Goal: Book appointment/travel/reservation

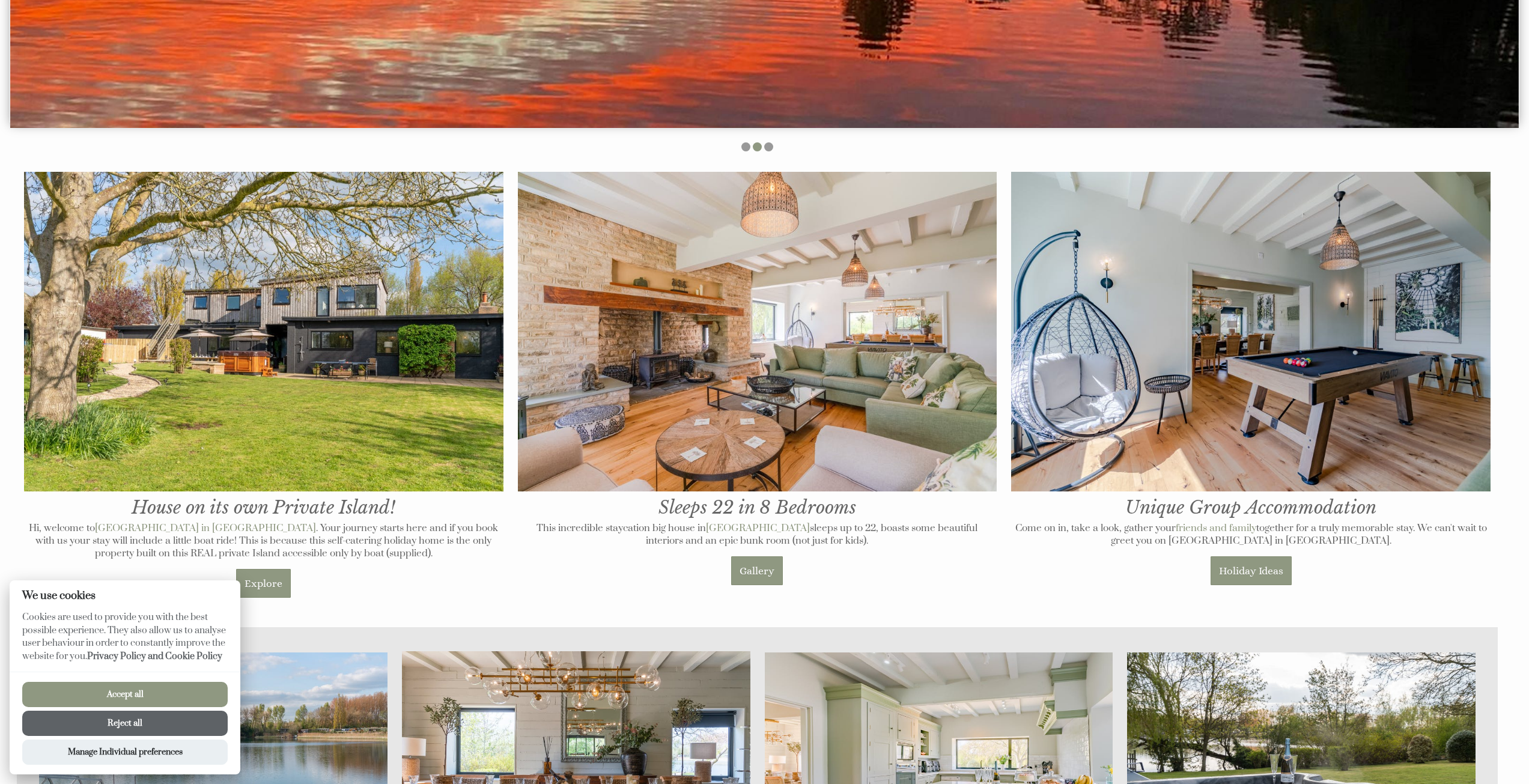
scroll to position [660, 0]
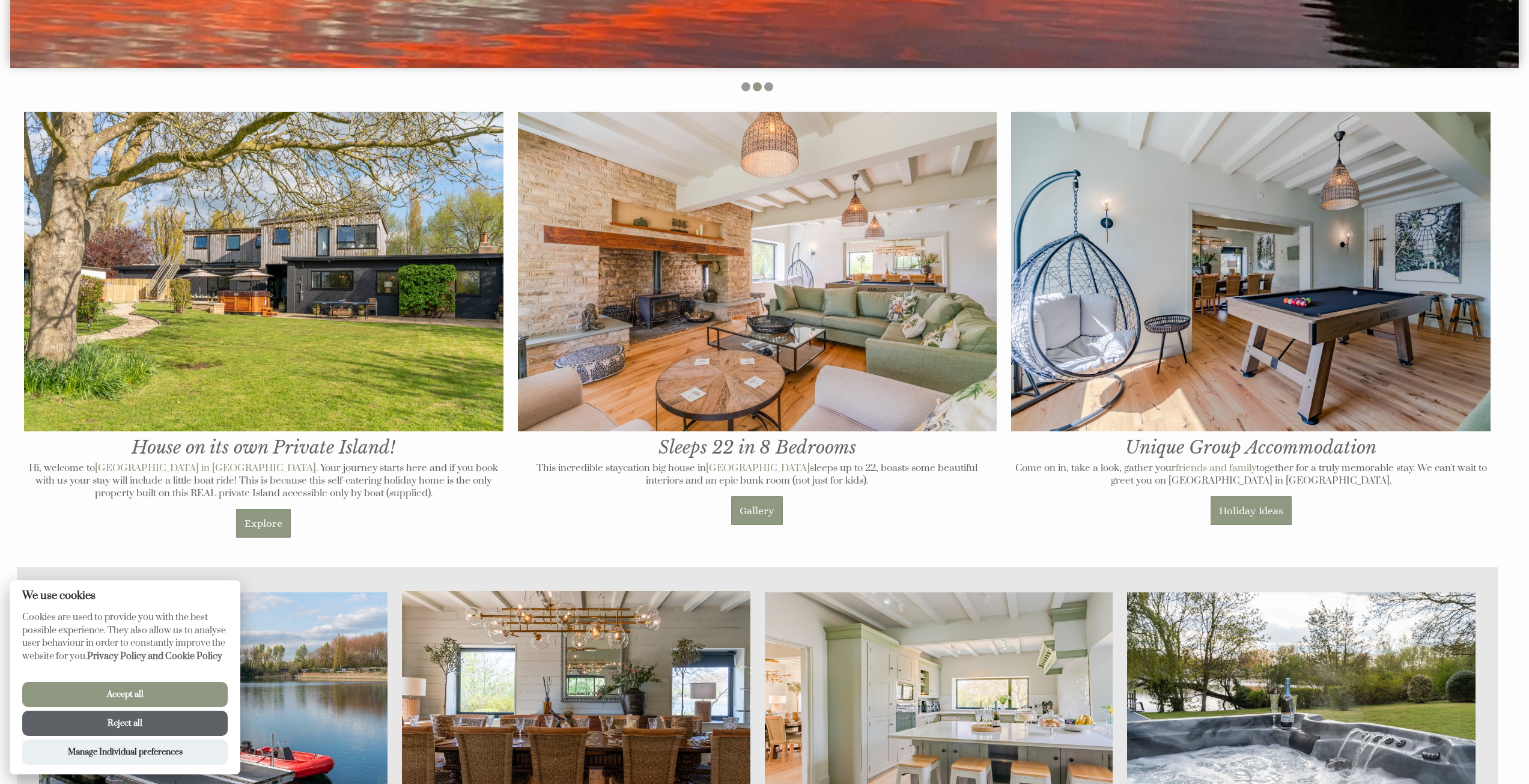
click at [148, 718] on button "Reject all" at bounding box center [125, 723] width 205 height 25
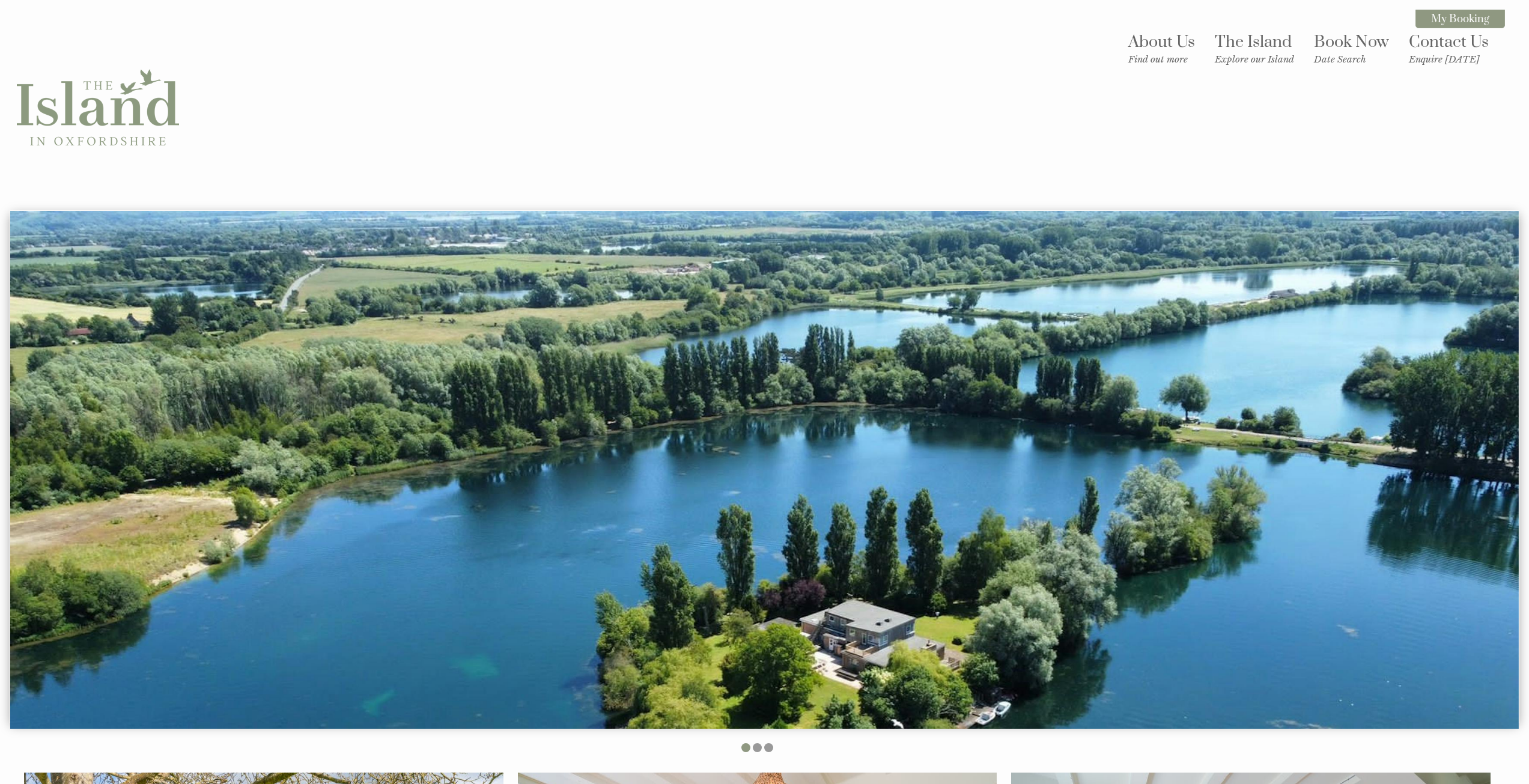
scroll to position [660, 0]
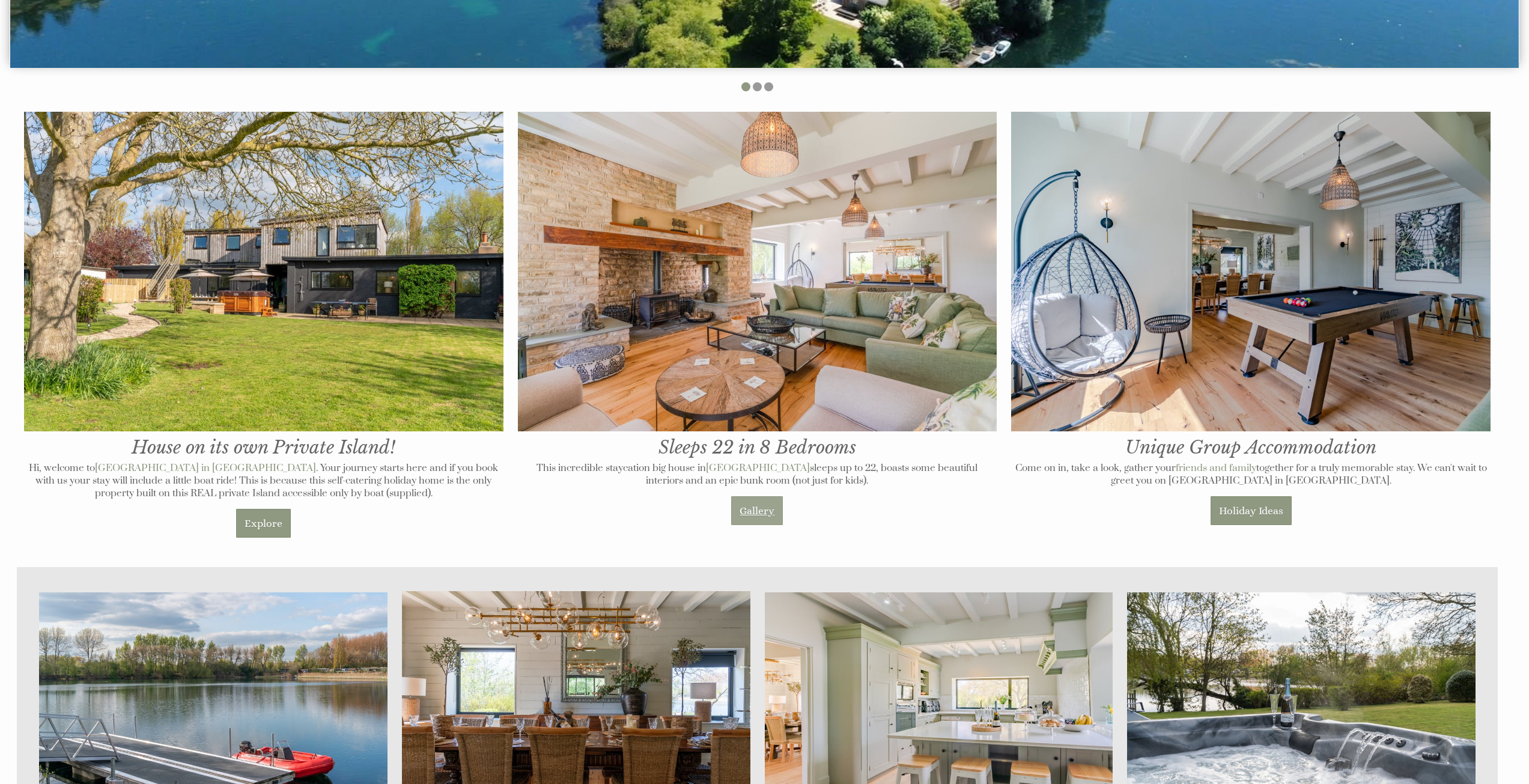
click at [752, 513] on link "Gallery" at bounding box center [757, 510] width 51 height 29
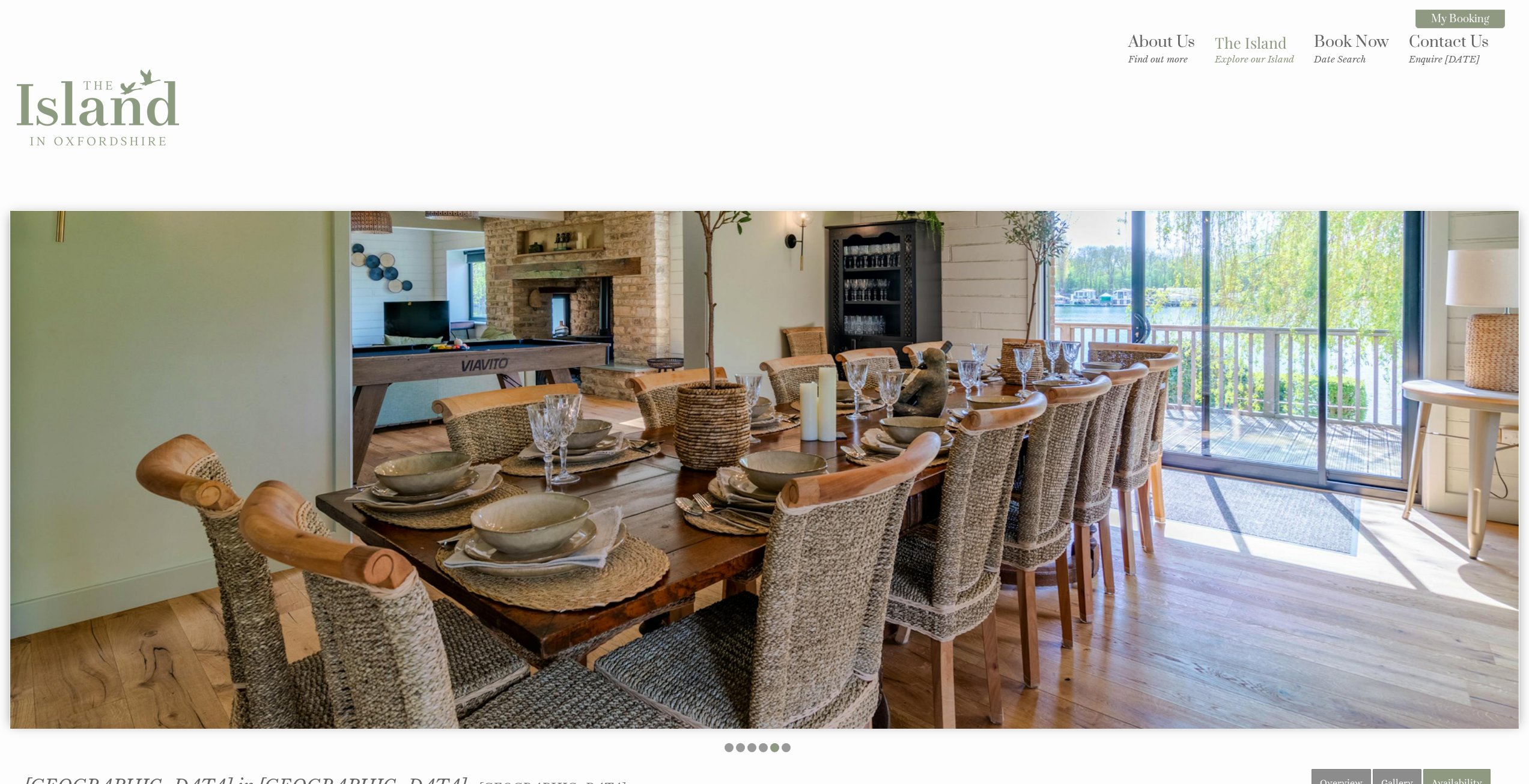
drag, startPoint x: 384, startPoint y: 591, endPoint x: 364, endPoint y: 183, distance: 408.5
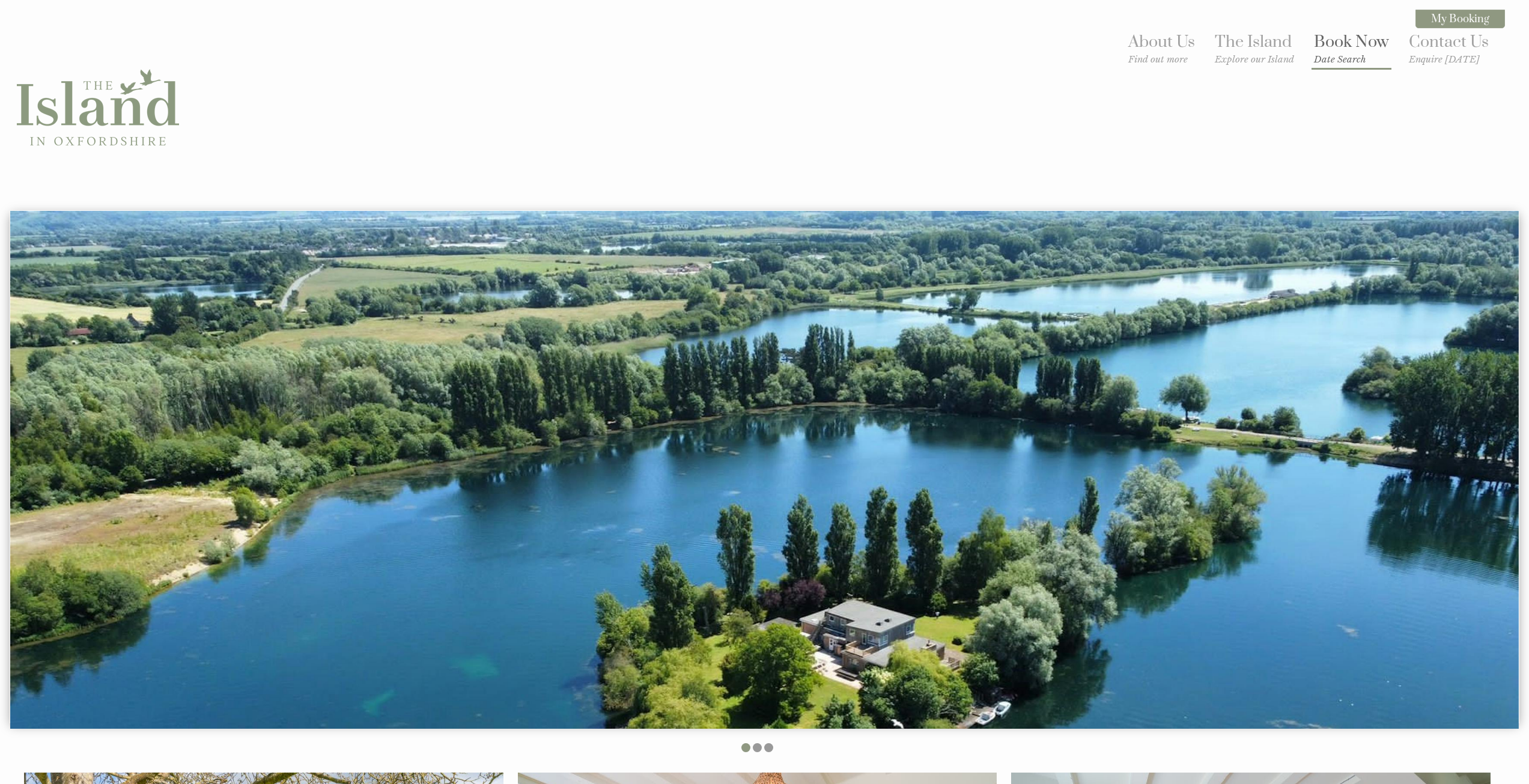
click at [1347, 44] on link "Book Now Date Search" at bounding box center [1352, 48] width 75 height 33
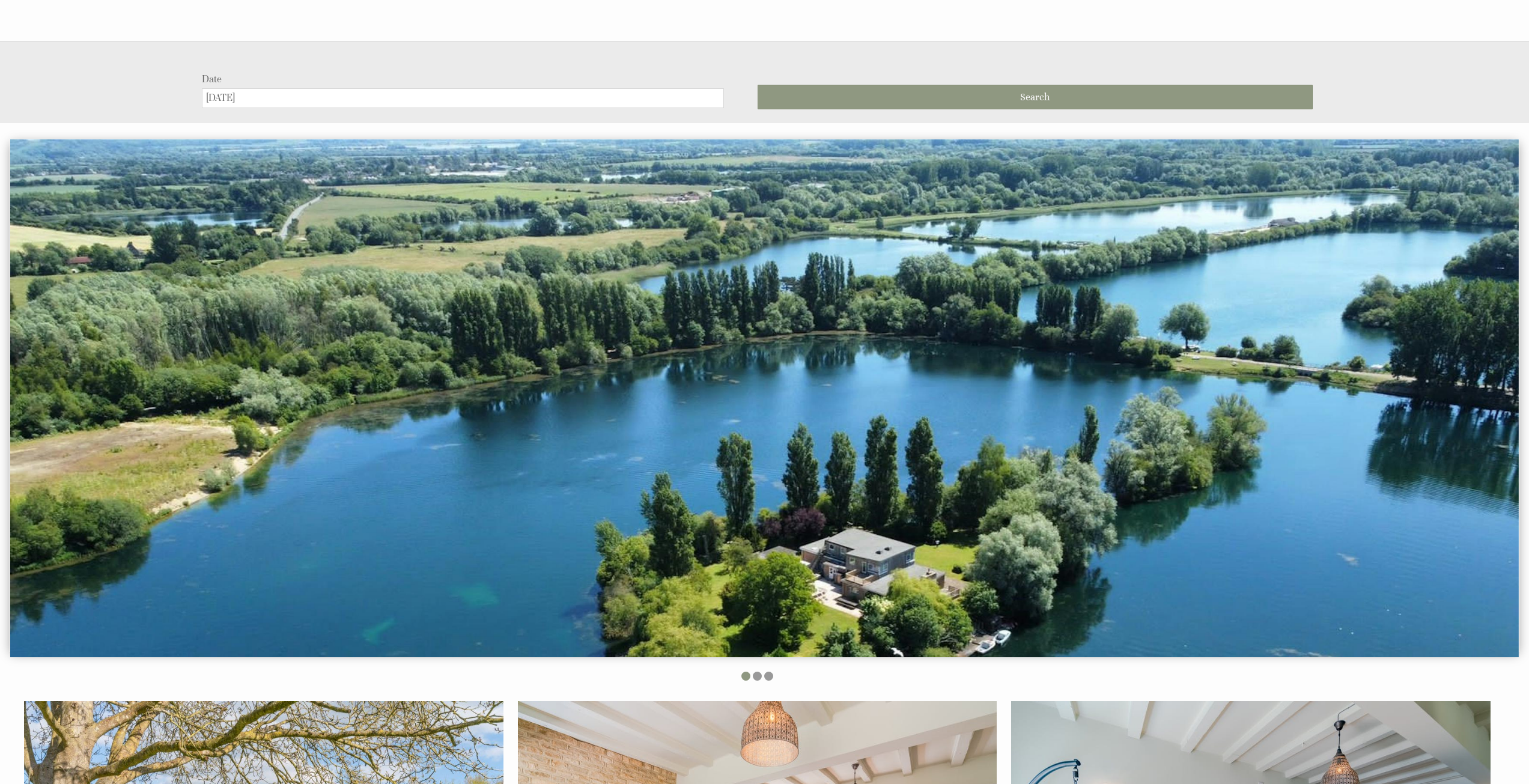
scroll to position [210, 0]
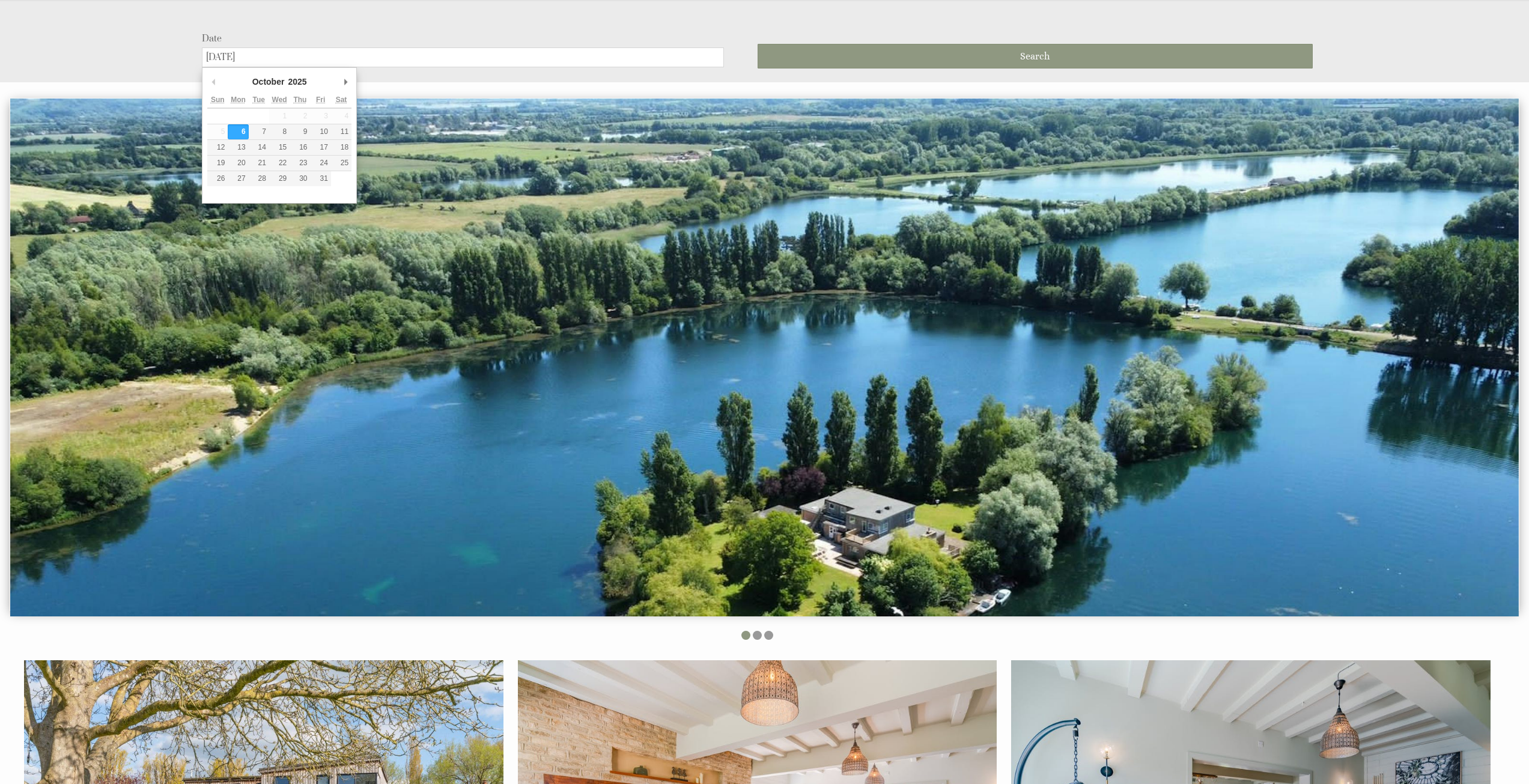
click at [274, 55] on input "[DATE]" at bounding box center [463, 57] width 523 height 20
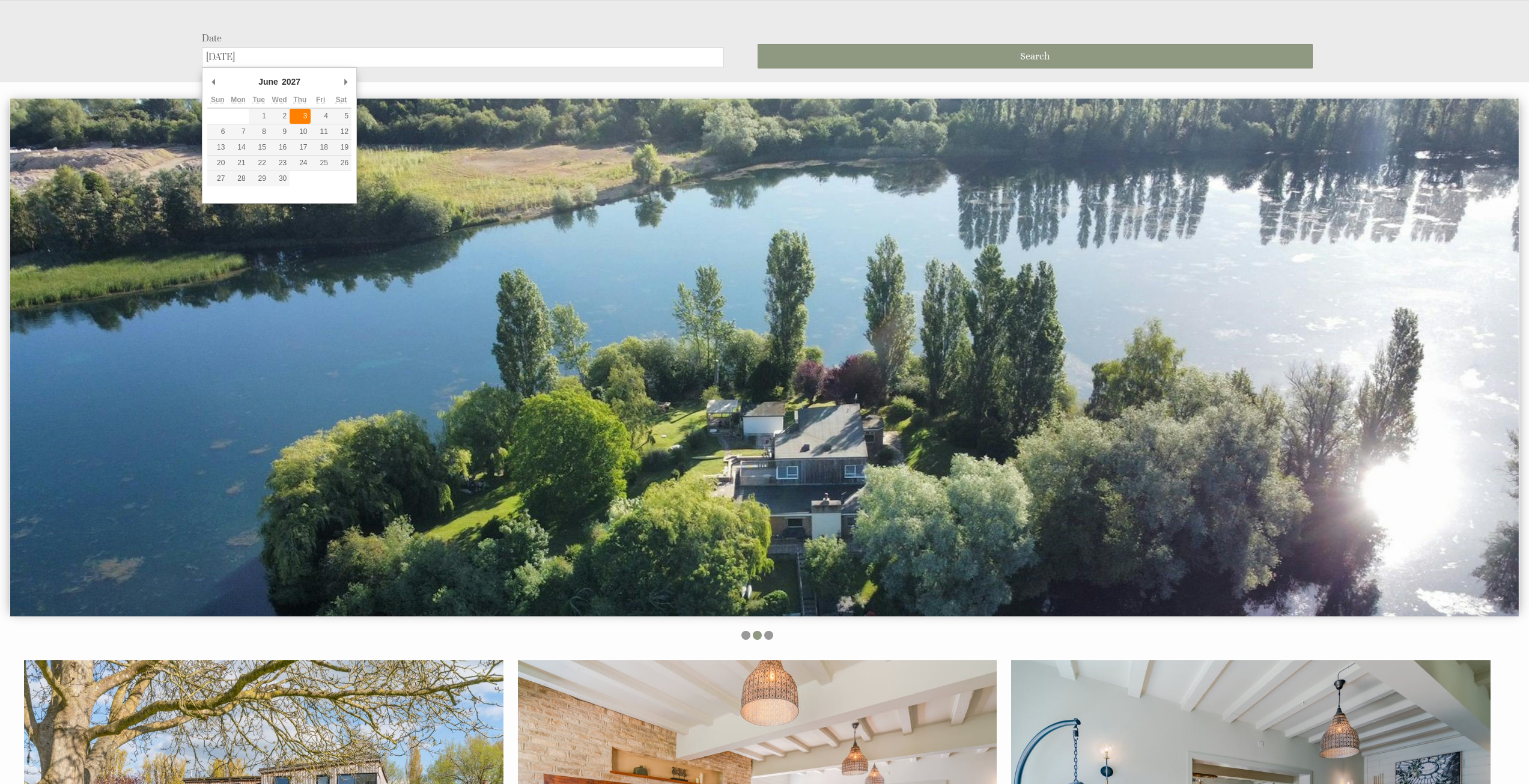
type input "[DATE]"
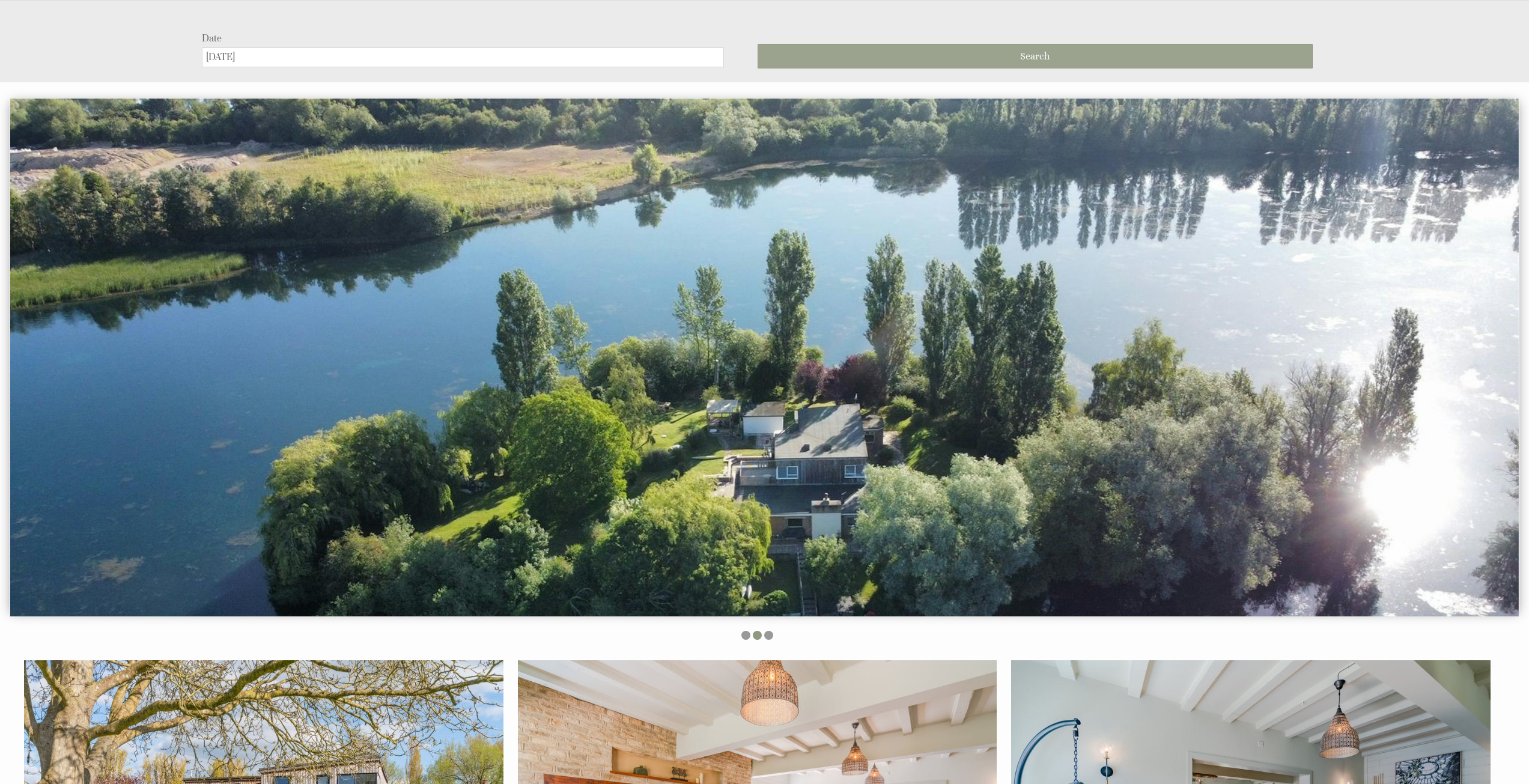
click at [951, 52] on button "Search" at bounding box center [1035, 56] width 555 height 25
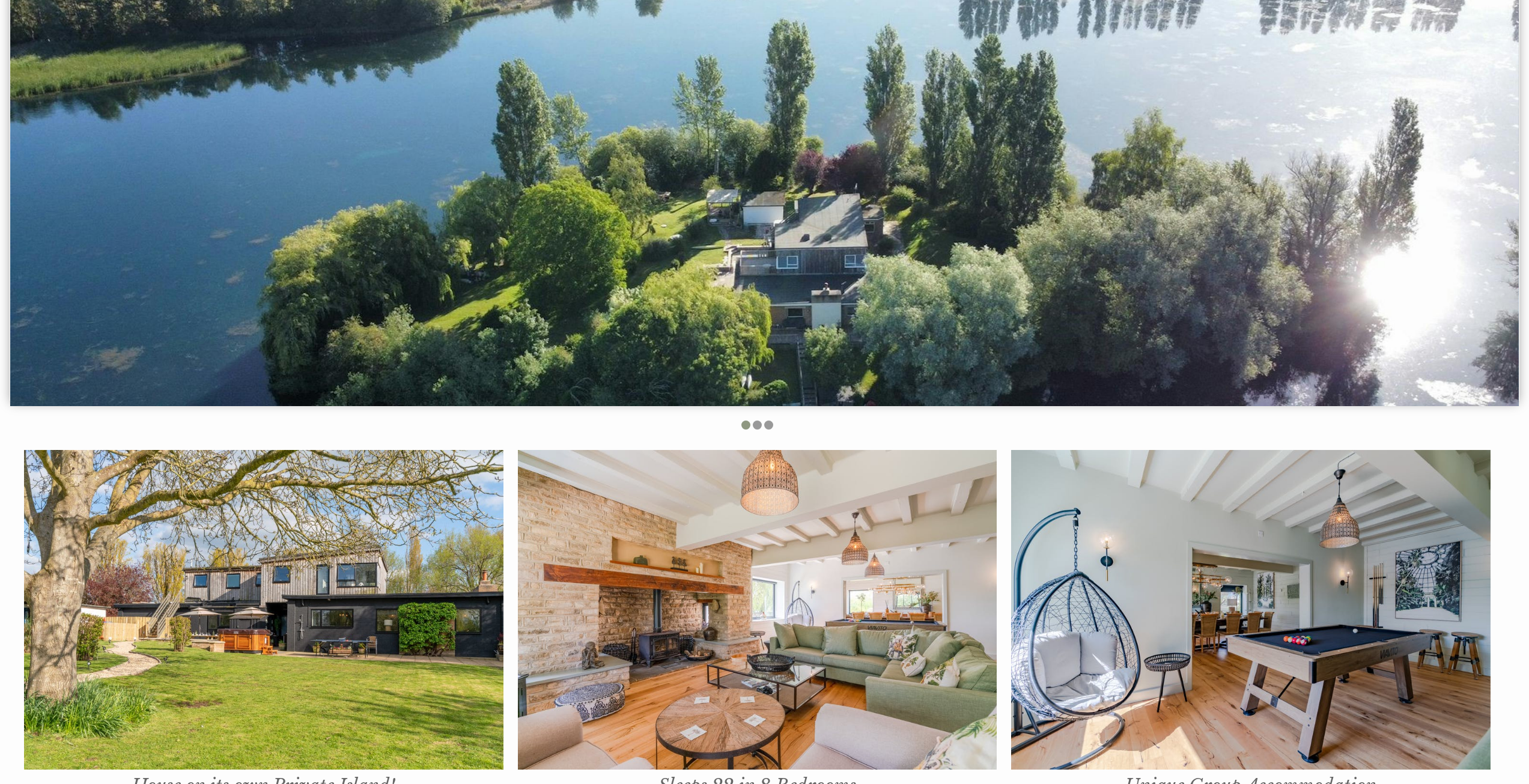
scroll to position [781, 0]
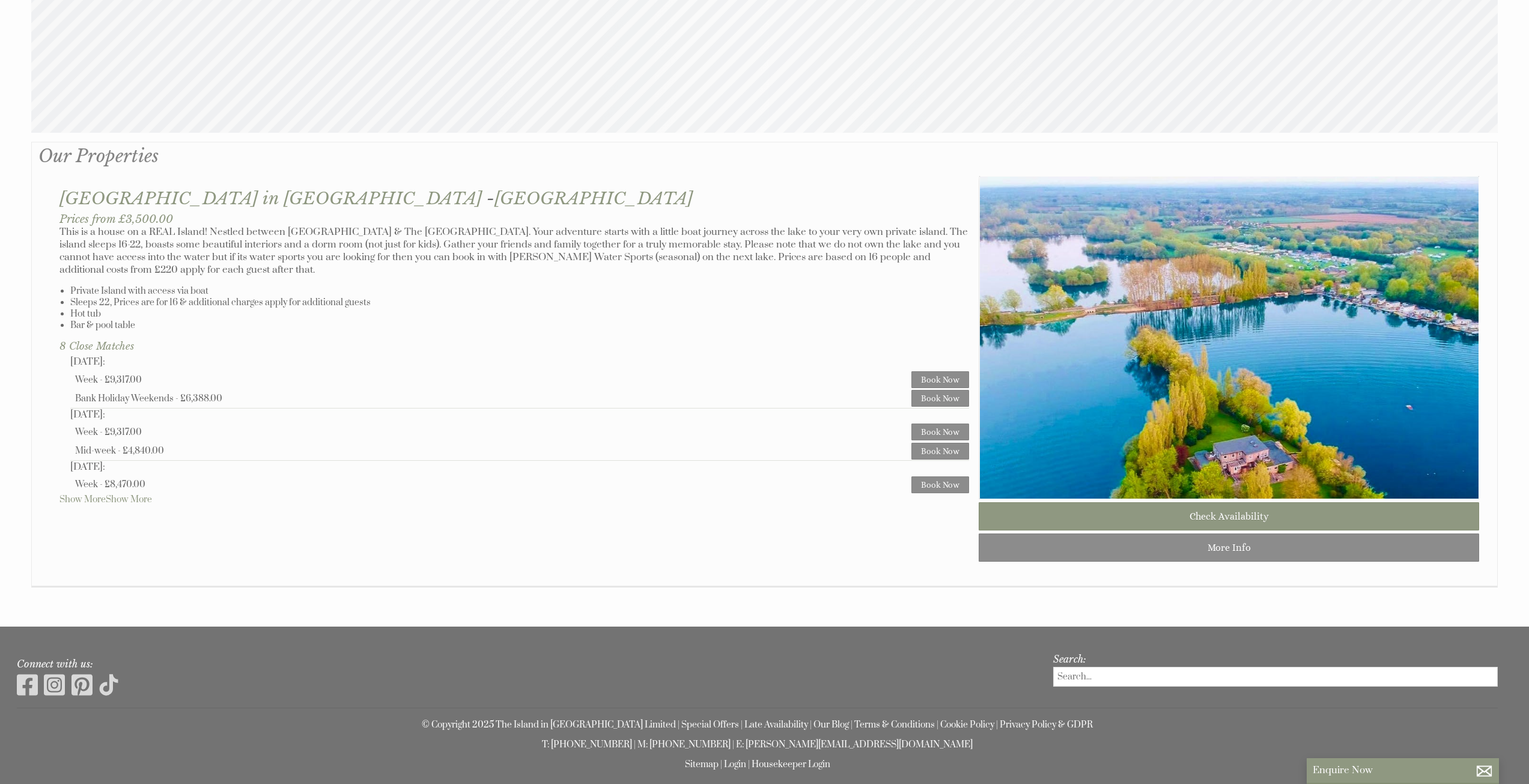
scroll to position [841, 0]
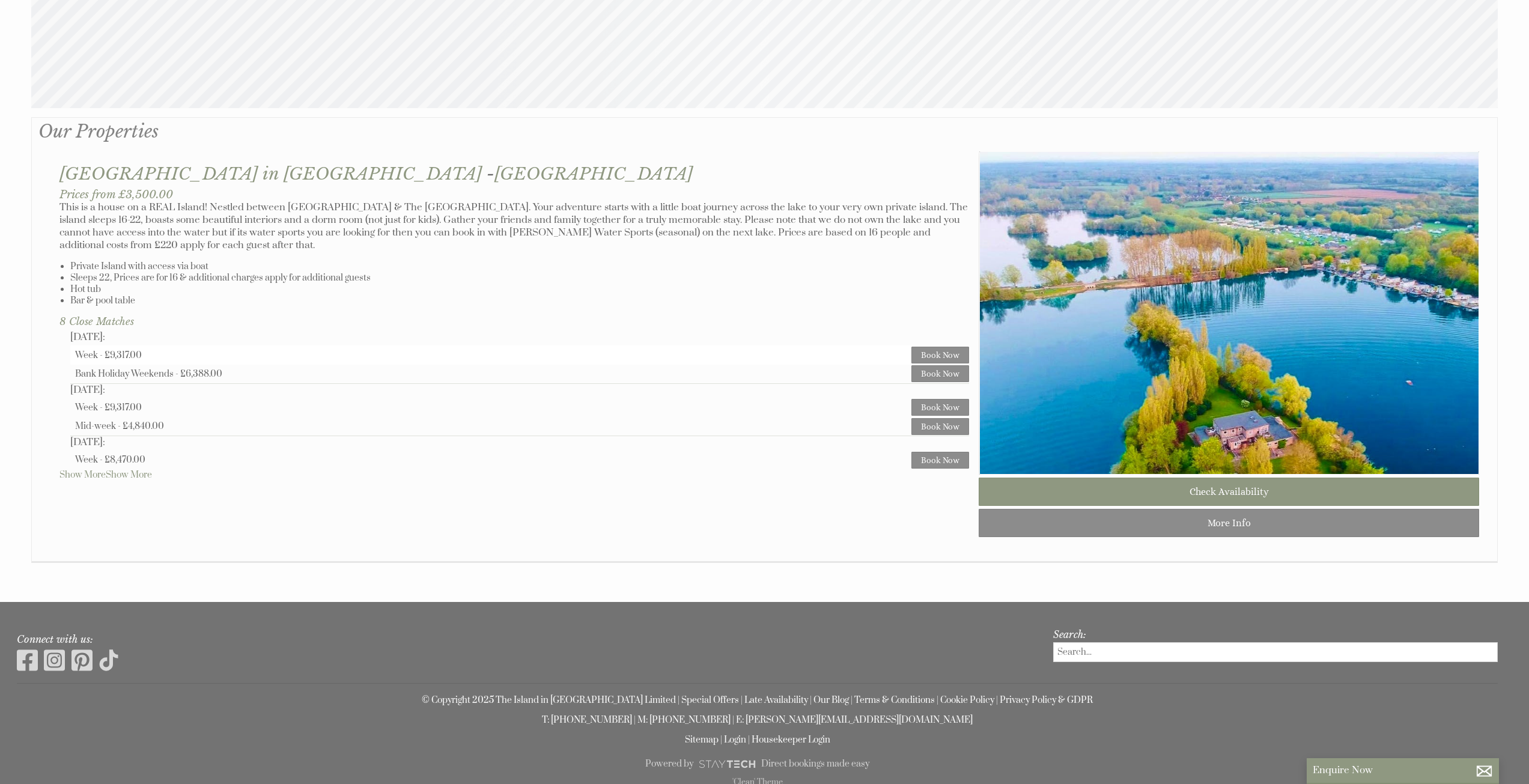
click at [126, 351] on div "Week - £9,317.00" at bounding box center [494, 355] width 836 height 11
click at [201, 354] on div "Week - £9,317.00" at bounding box center [494, 355] width 836 height 11
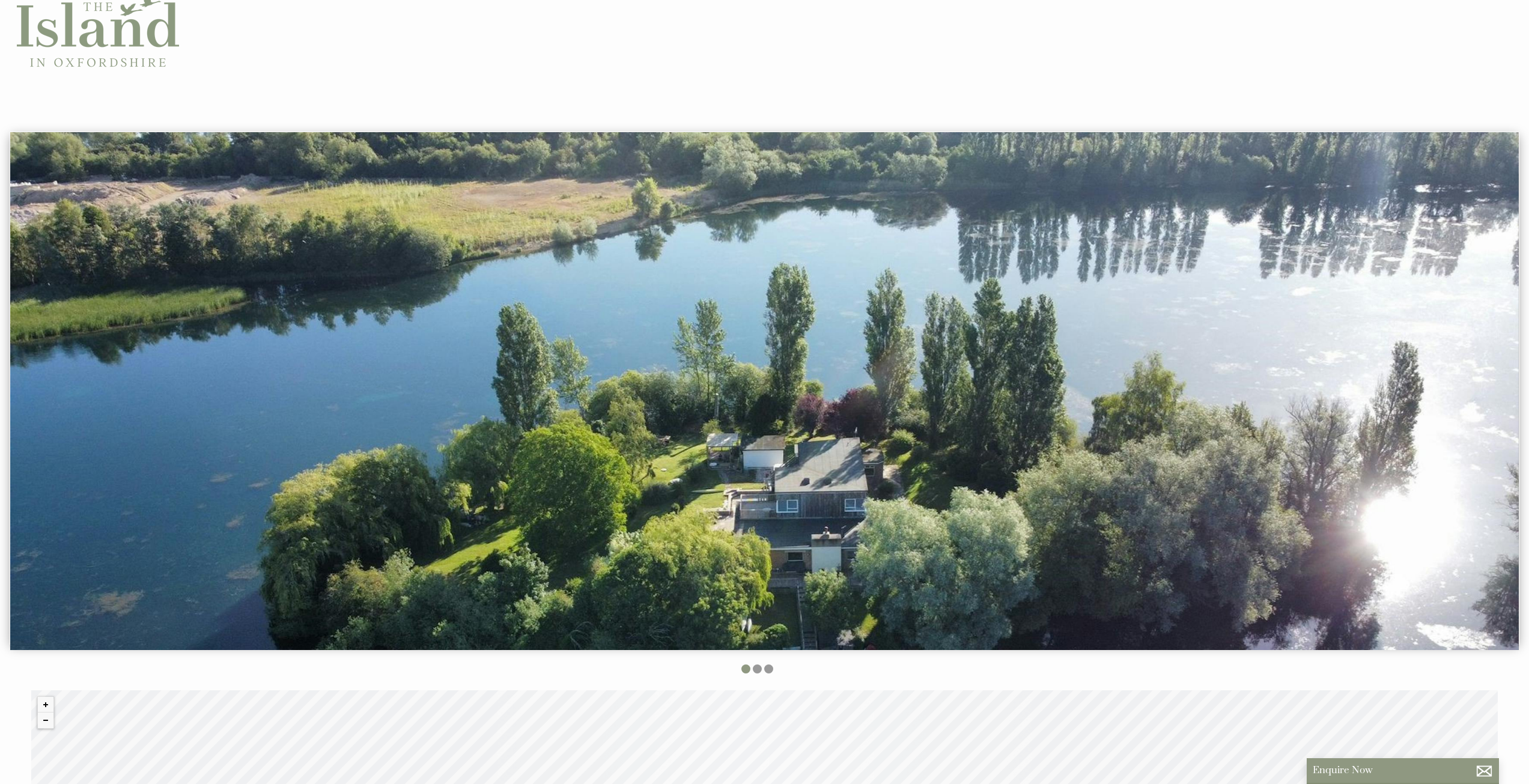
scroll to position [0, 0]
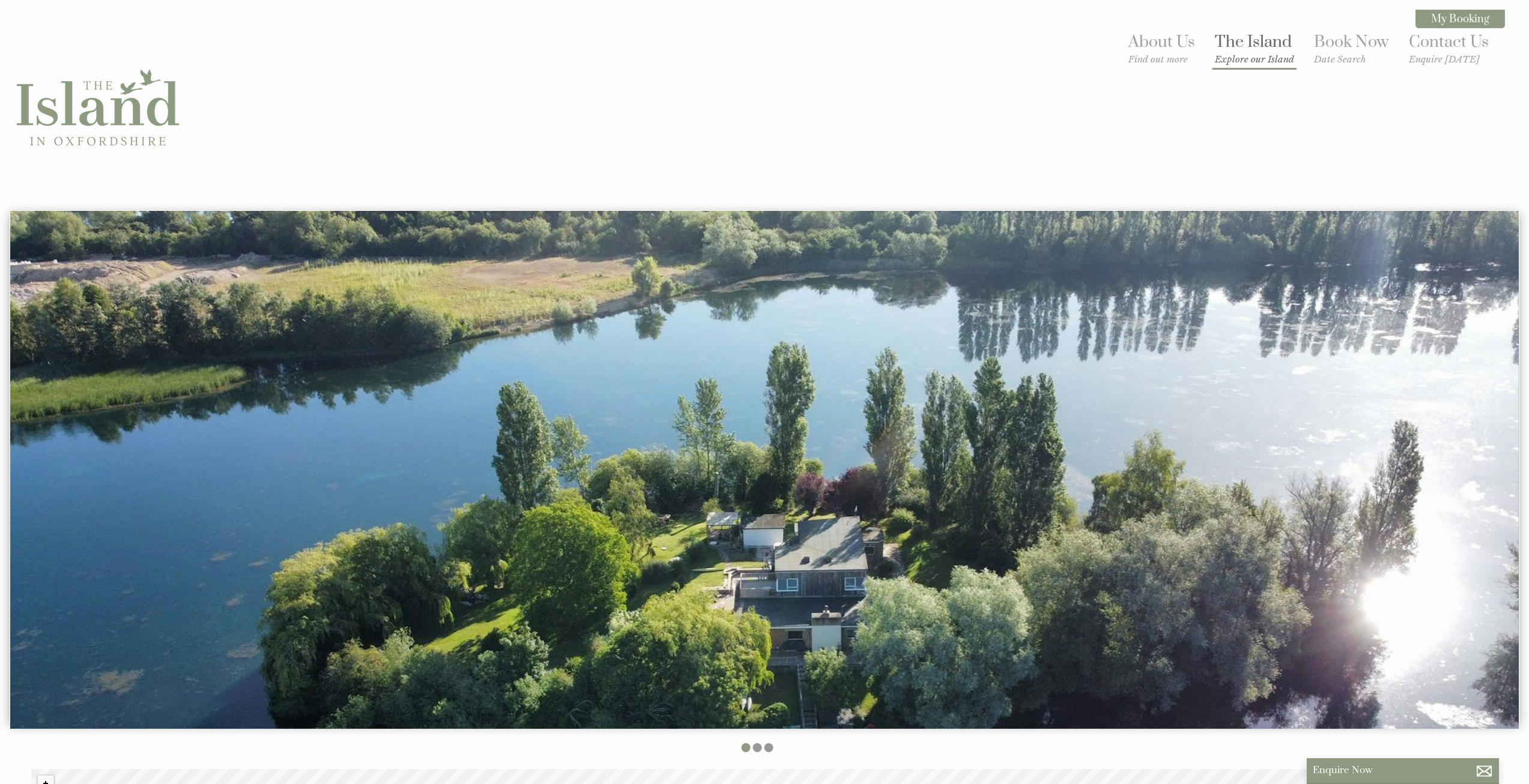
click at [1266, 55] on small "Explore our Island" at bounding box center [1255, 59] width 79 height 11
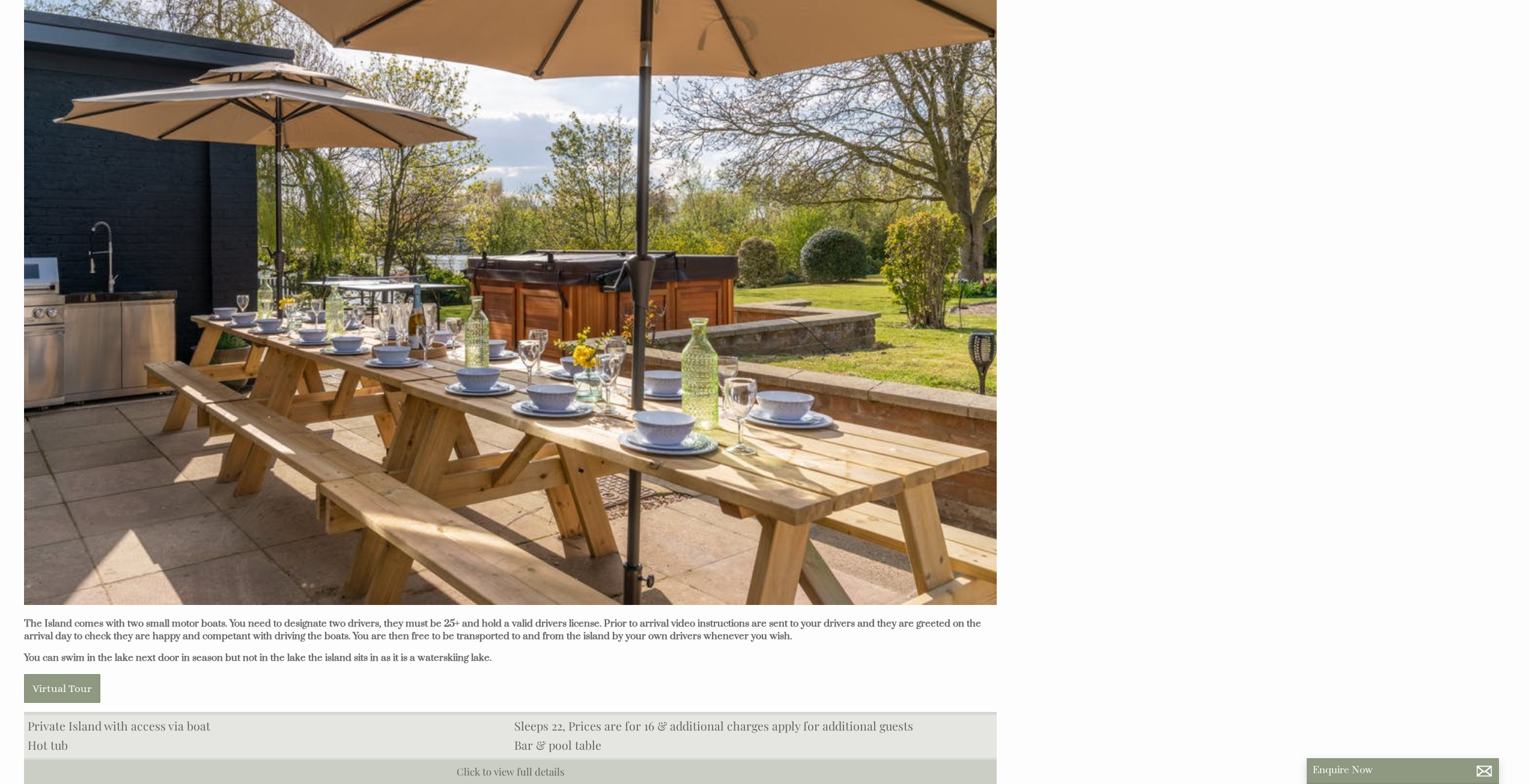
scroll to position [1081, 0]
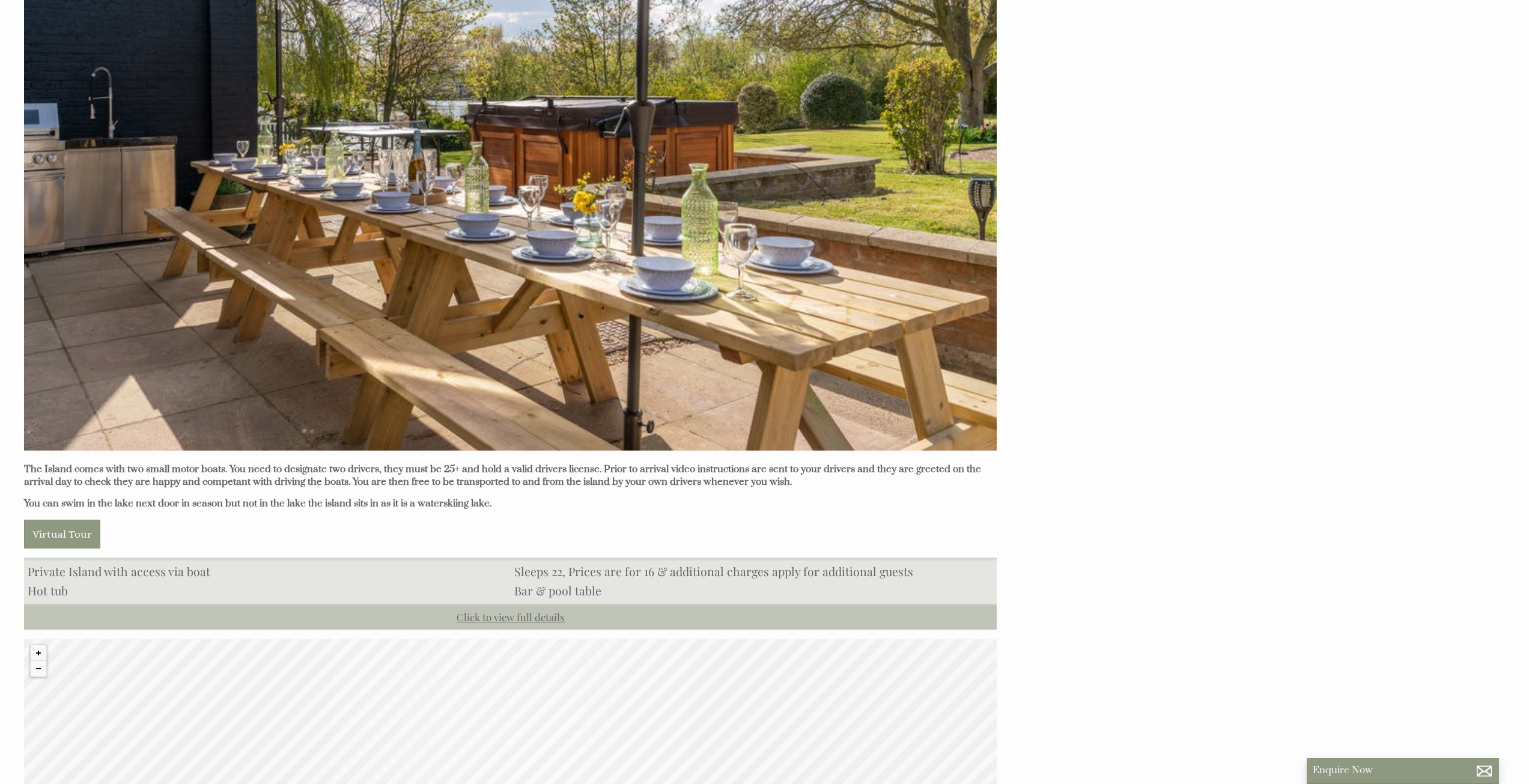
click at [514, 624] on link "Click to view full details" at bounding box center [510, 616] width 973 height 26
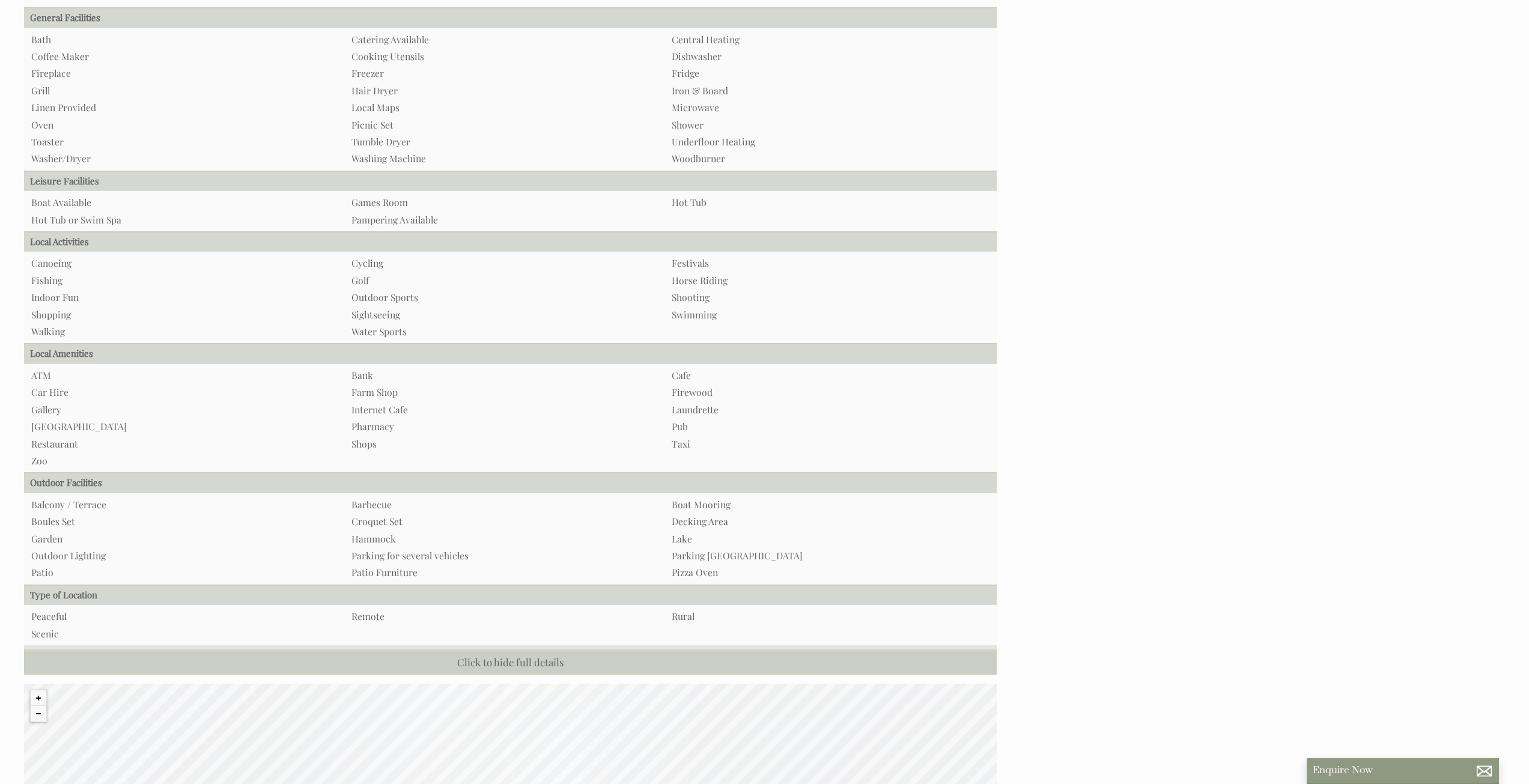
scroll to position [1863, 0]
